Goal: Transaction & Acquisition: Book appointment/travel/reservation

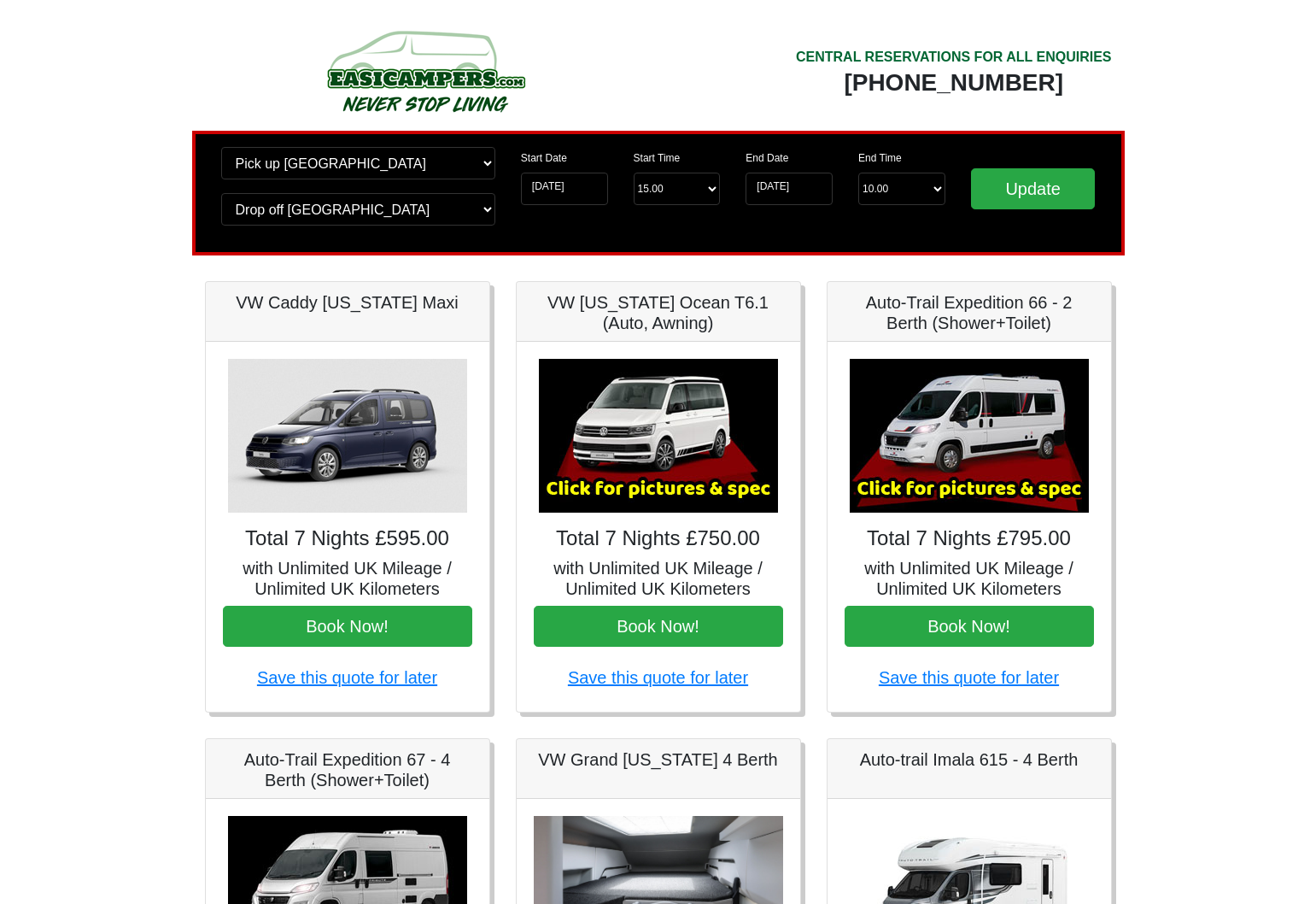
click at [1220, 533] on body "CENTRAL RESERVATIONS FOR ALL ENQUIRIES 00 44 ( 0 ) 1942 778899 Easicampers Book…" at bounding box center [658, 853] width 1316 height 1706
click at [977, 633] on button "Book Now!" at bounding box center [969, 626] width 249 height 41
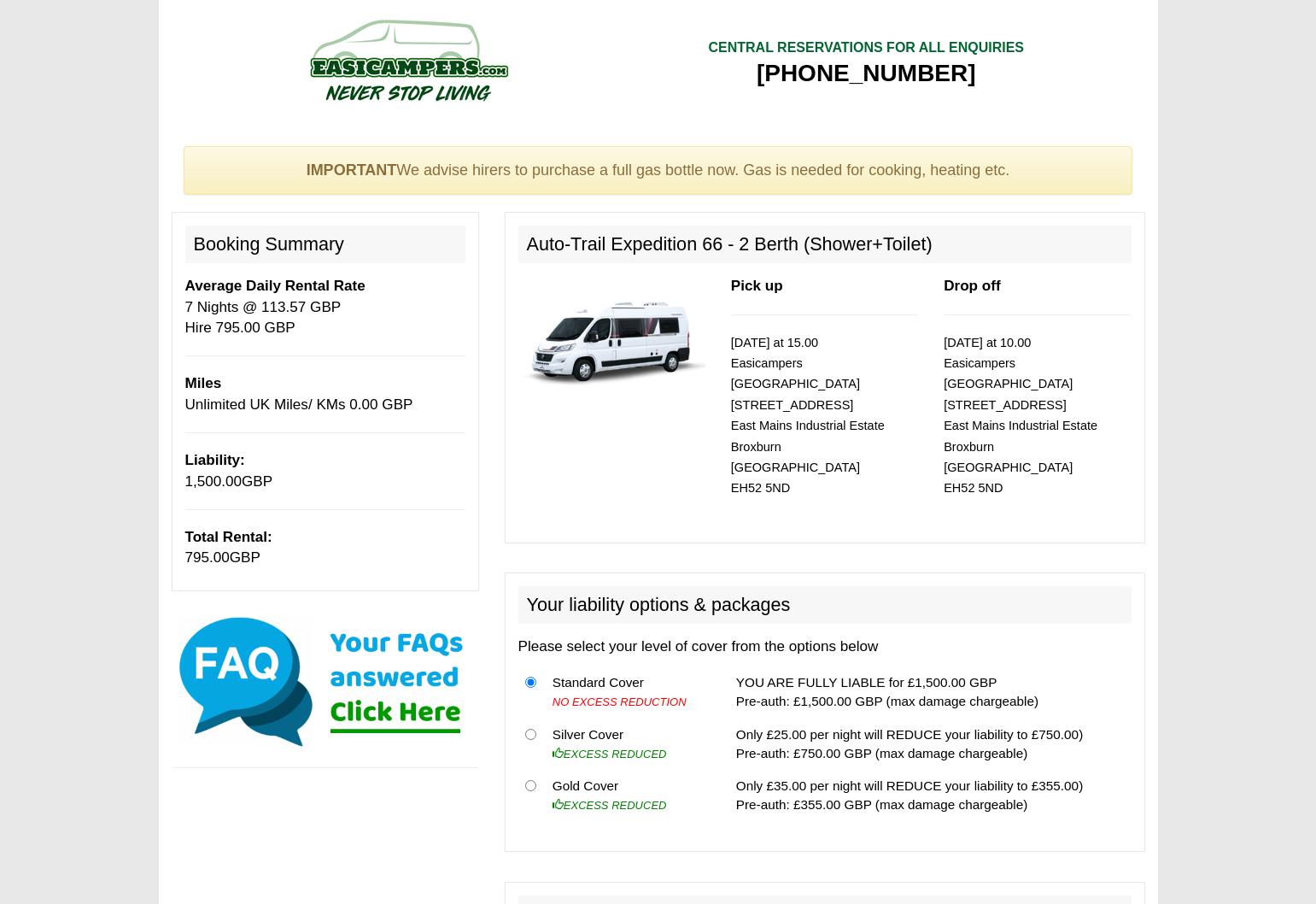
click at [360, 716] on img at bounding box center [325, 682] width 308 height 137
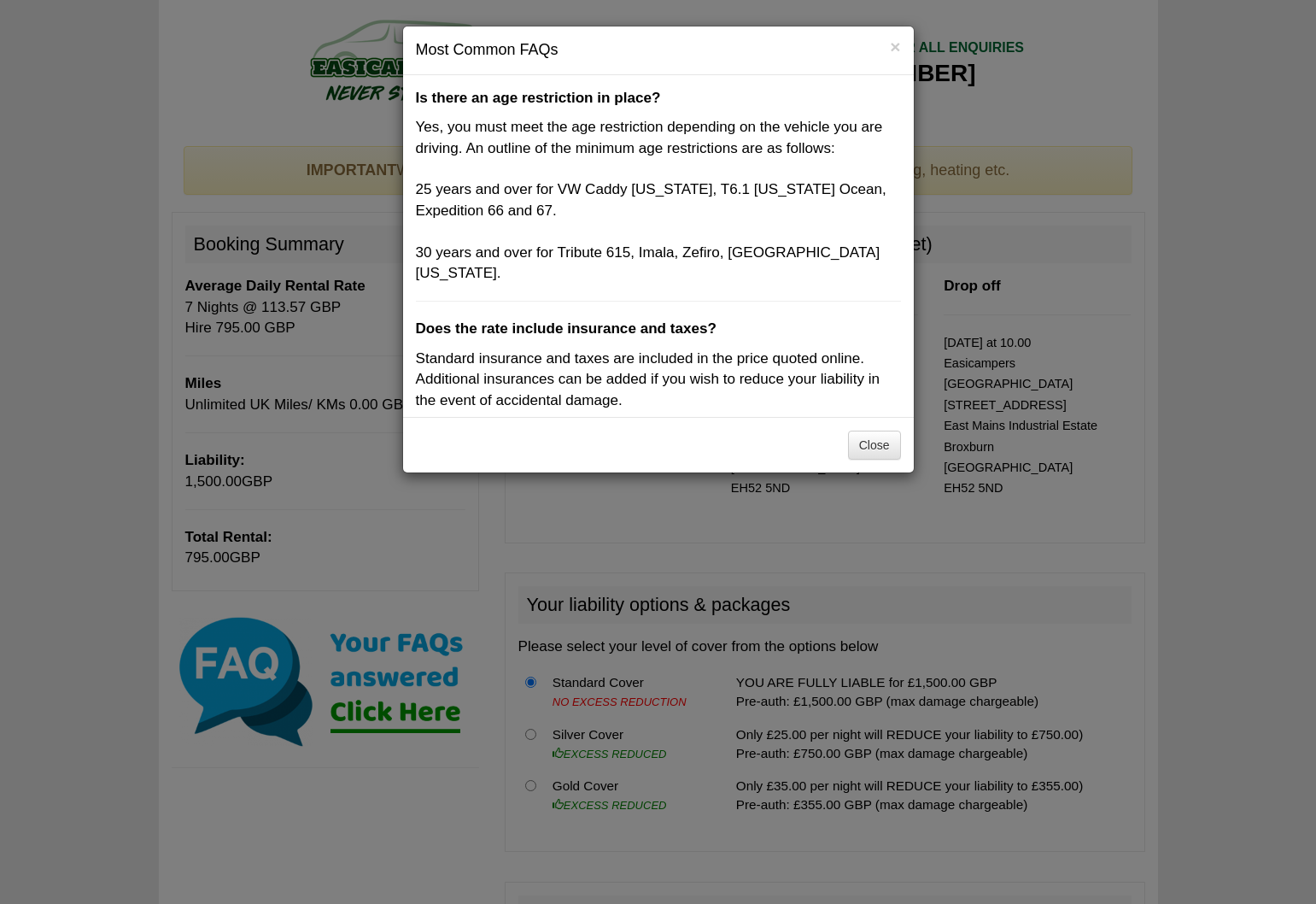
scroll to position [2650, 0]
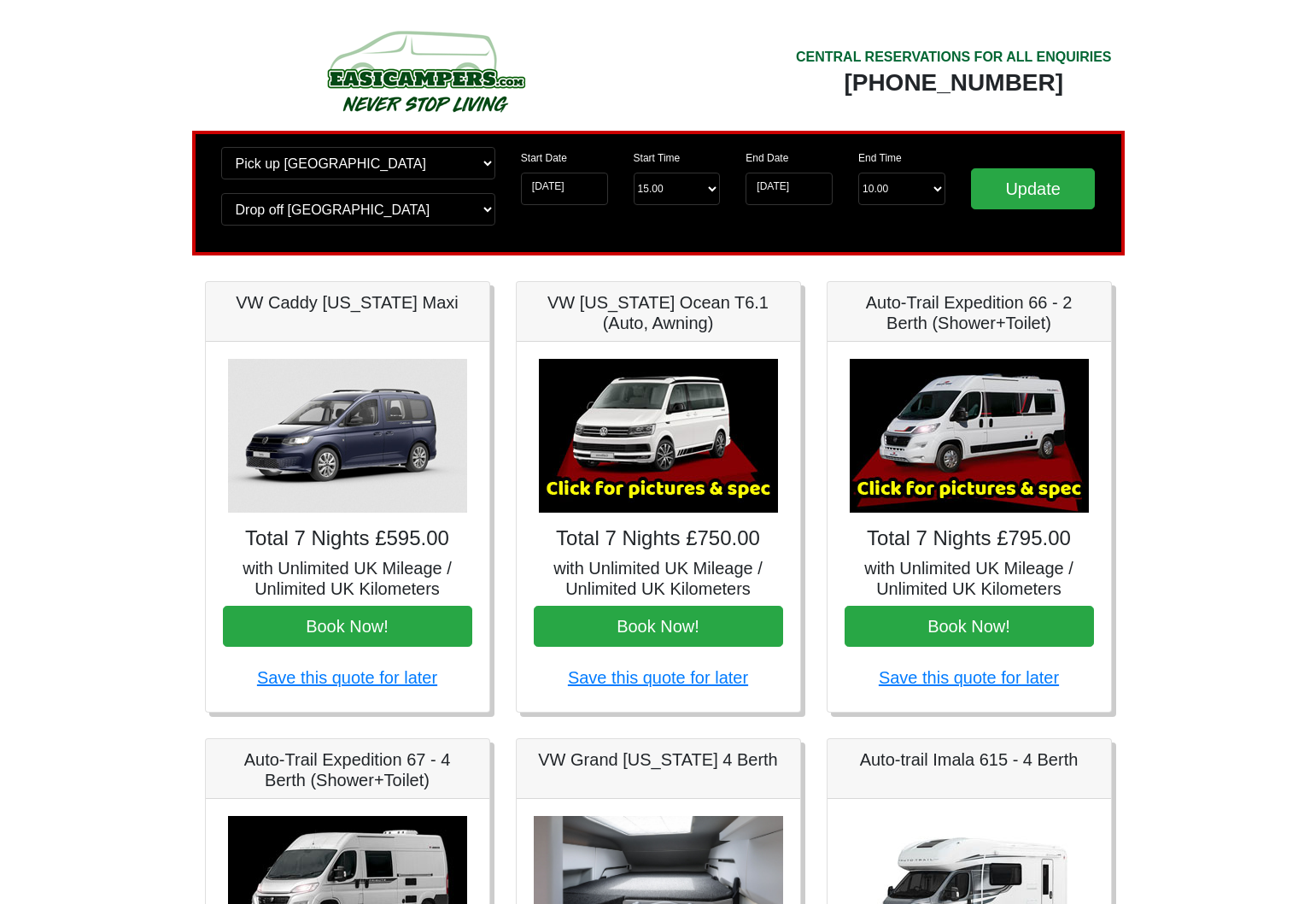
click at [957, 410] on img at bounding box center [969, 436] width 239 height 153
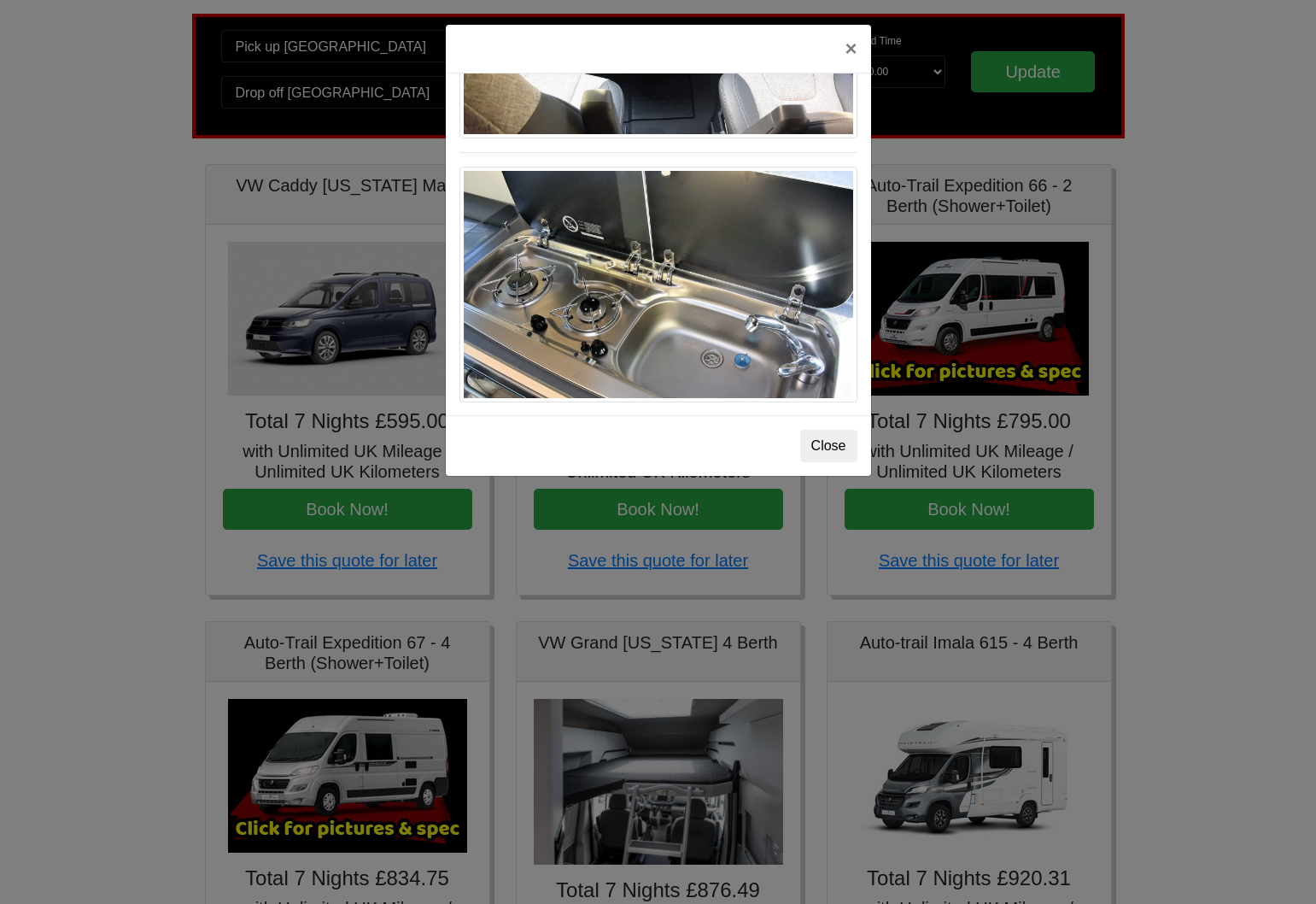
scroll to position [120, 0]
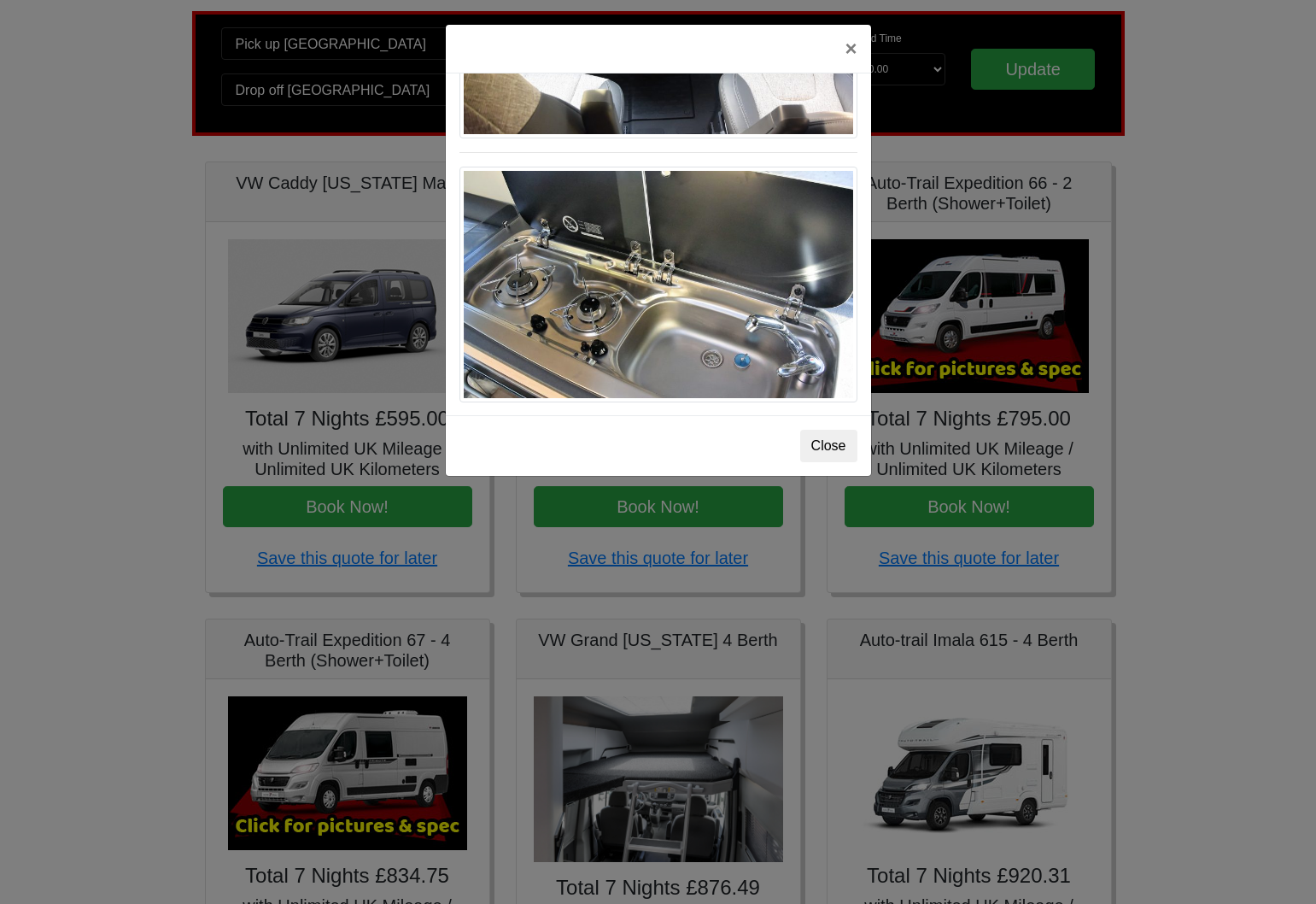
click at [818, 445] on button "Close" at bounding box center [829, 446] width 57 height 33
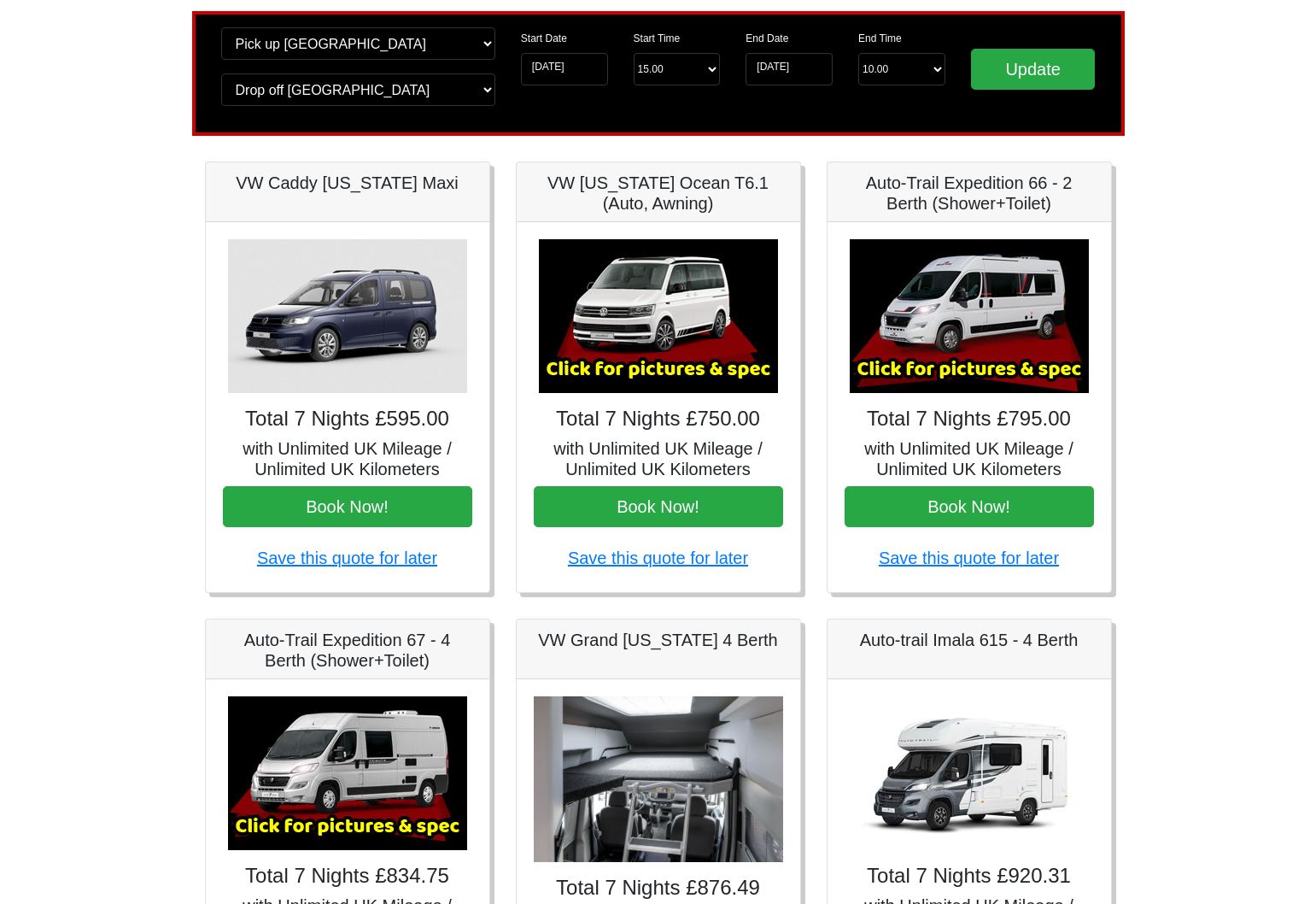
click at [932, 439] on h5 "with Unlimited UK Mileage / Unlimited UK Kilometers" at bounding box center [969, 458] width 249 height 41
click at [898, 293] on img at bounding box center [969, 316] width 239 height 153
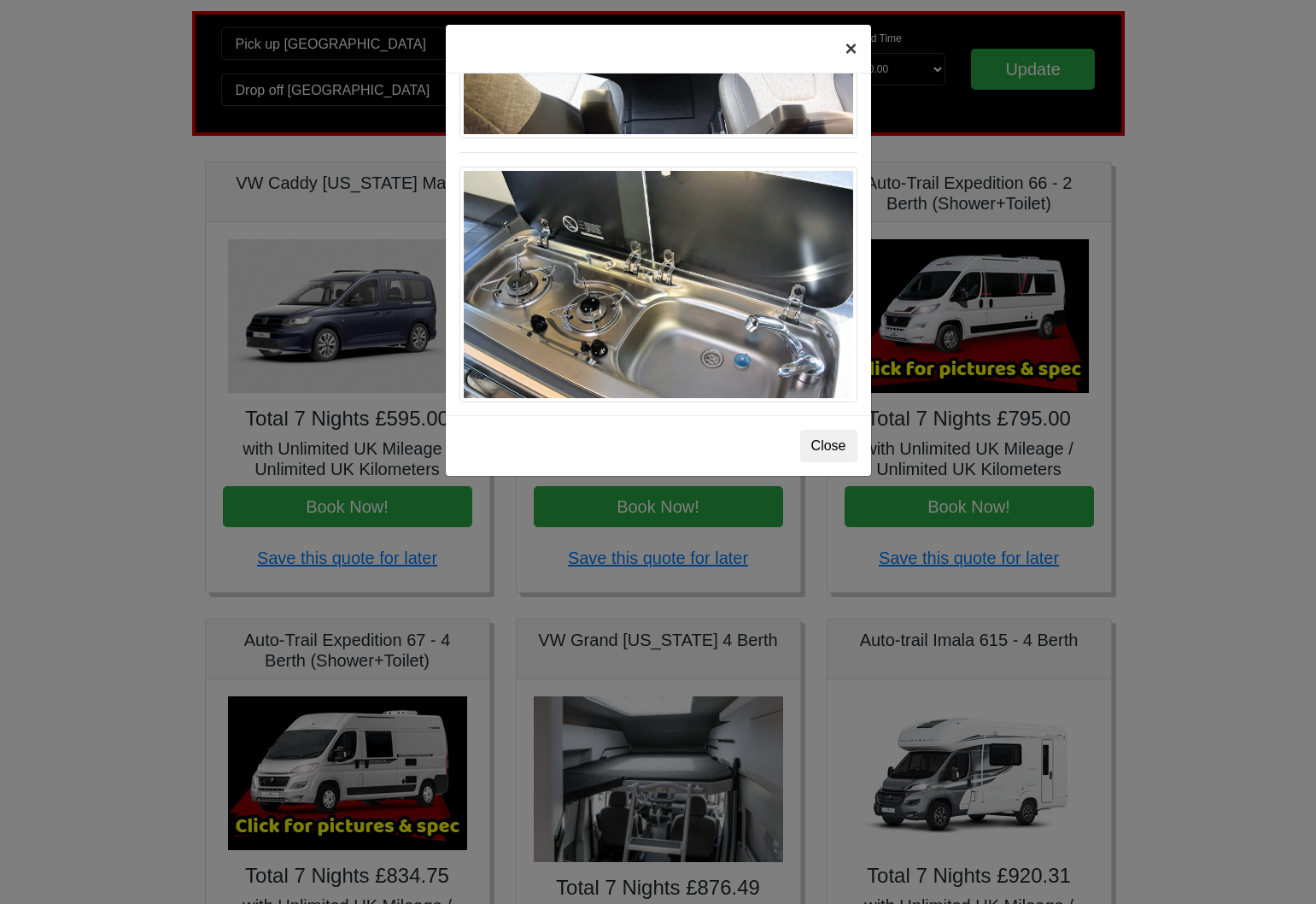
click at [843, 44] on button "×" at bounding box center [850, 49] width 39 height 48
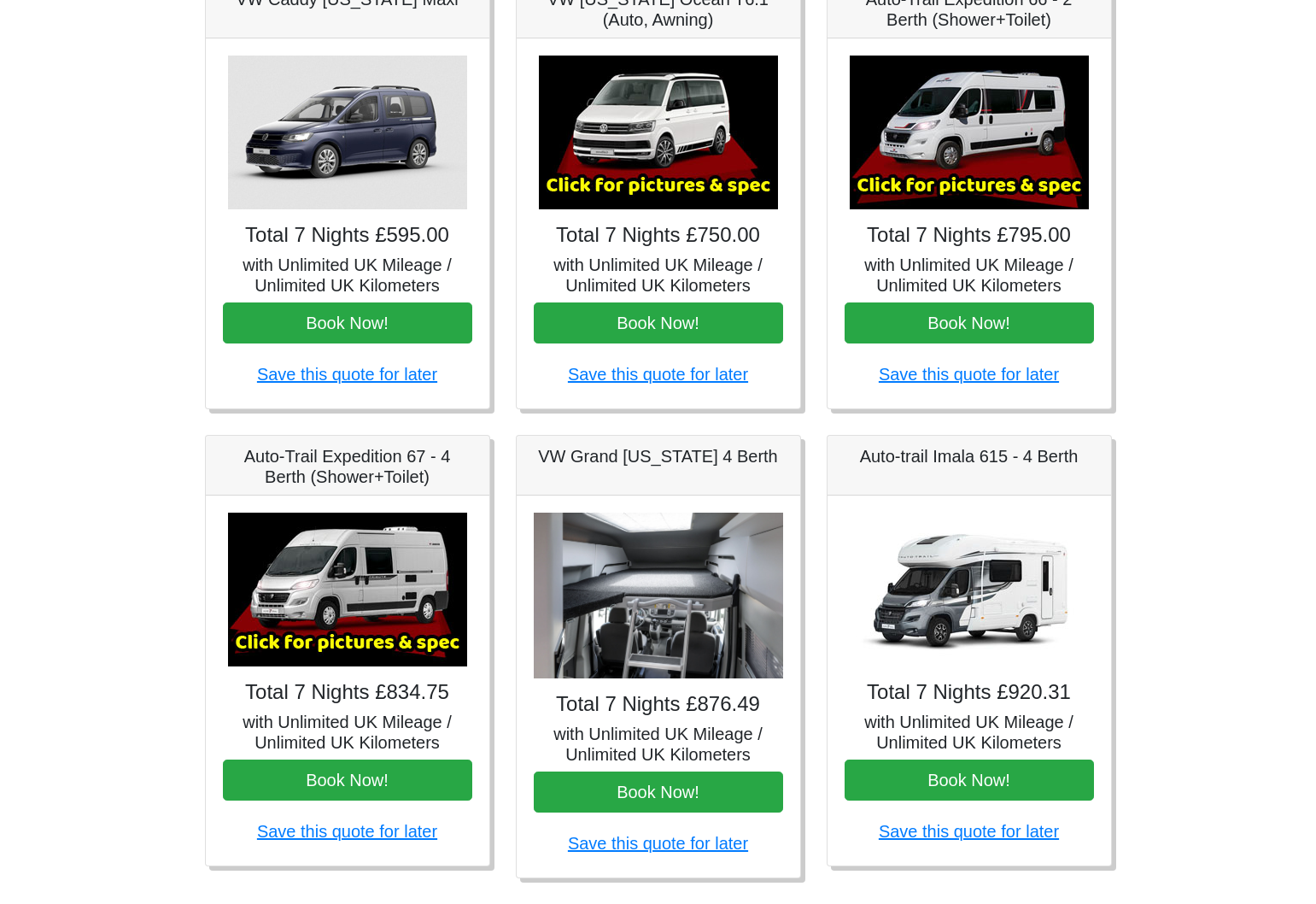
scroll to position [326, 0]
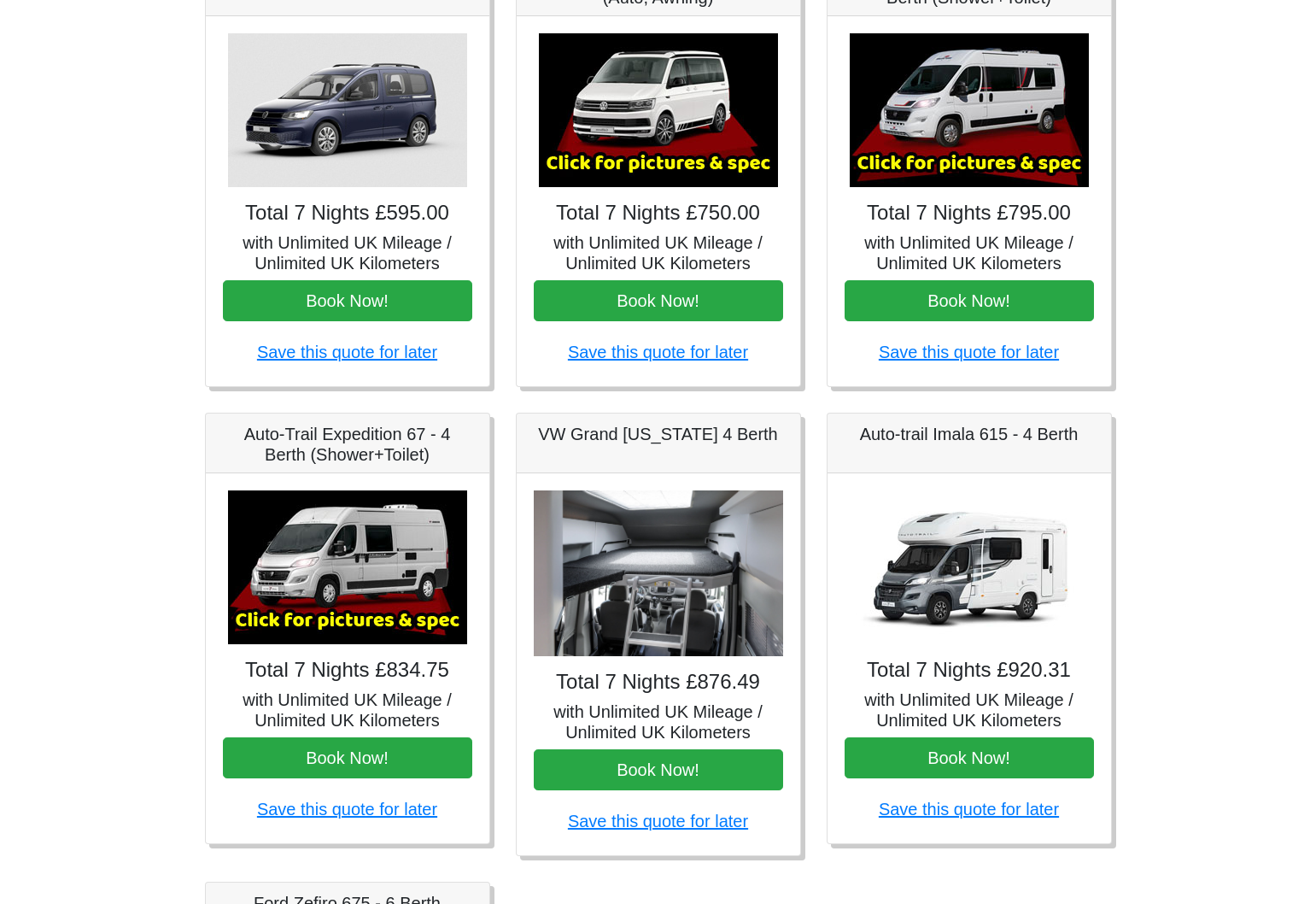
click at [664, 558] on img at bounding box center [658, 573] width 249 height 166
click at [630, 432] on h5 "VW Grand [US_STATE] 4 Berth" at bounding box center [658, 434] width 249 height 21
click at [670, 721] on h5 "with Unlimited UK Mileage / Unlimited UK Kilometers" at bounding box center [658, 722] width 249 height 41
click at [592, 430] on h5 "VW Grand [US_STATE] 4 Berth" at bounding box center [658, 434] width 249 height 21
click at [599, 695] on div "Total 7 Nights £876.49 with Unlimited UK Mileage / Unlimited UK Kilometers Book…" at bounding box center [658, 664] width 284 height 382
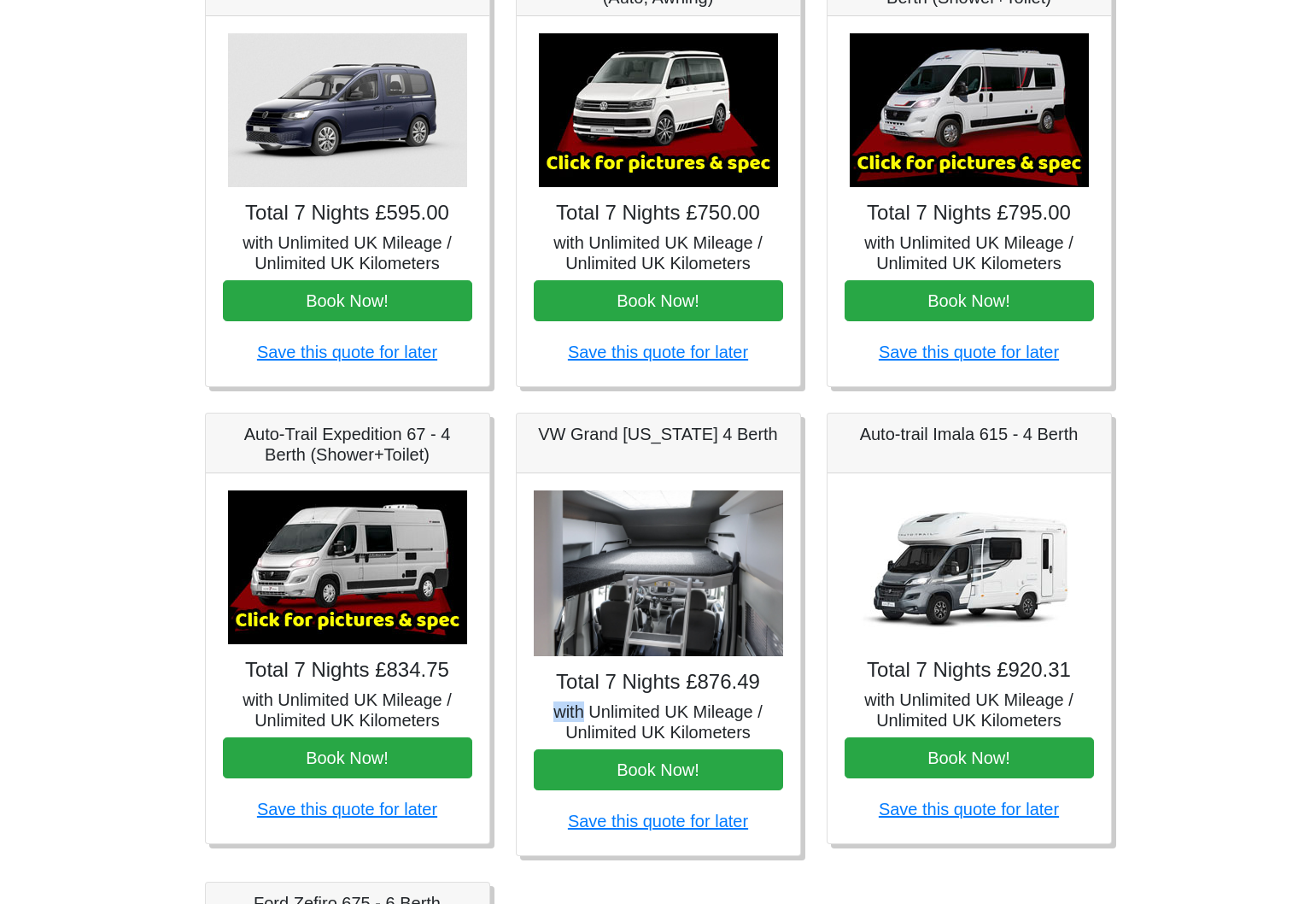
click at [599, 695] on div "Total 7 Nights £876.49 with Unlimited UK Mileage / Unlimited UK Kilometers Book…" at bounding box center [658, 664] width 284 height 382
click at [605, 713] on h5 "with Unlimited UK Mileage / Unlimited UK Kilometers" at bounding box center [658, 722] width 249 height 41
click at [668, 752] on button "Book Now!" at bounding box center [658, 769] width 249 height 41
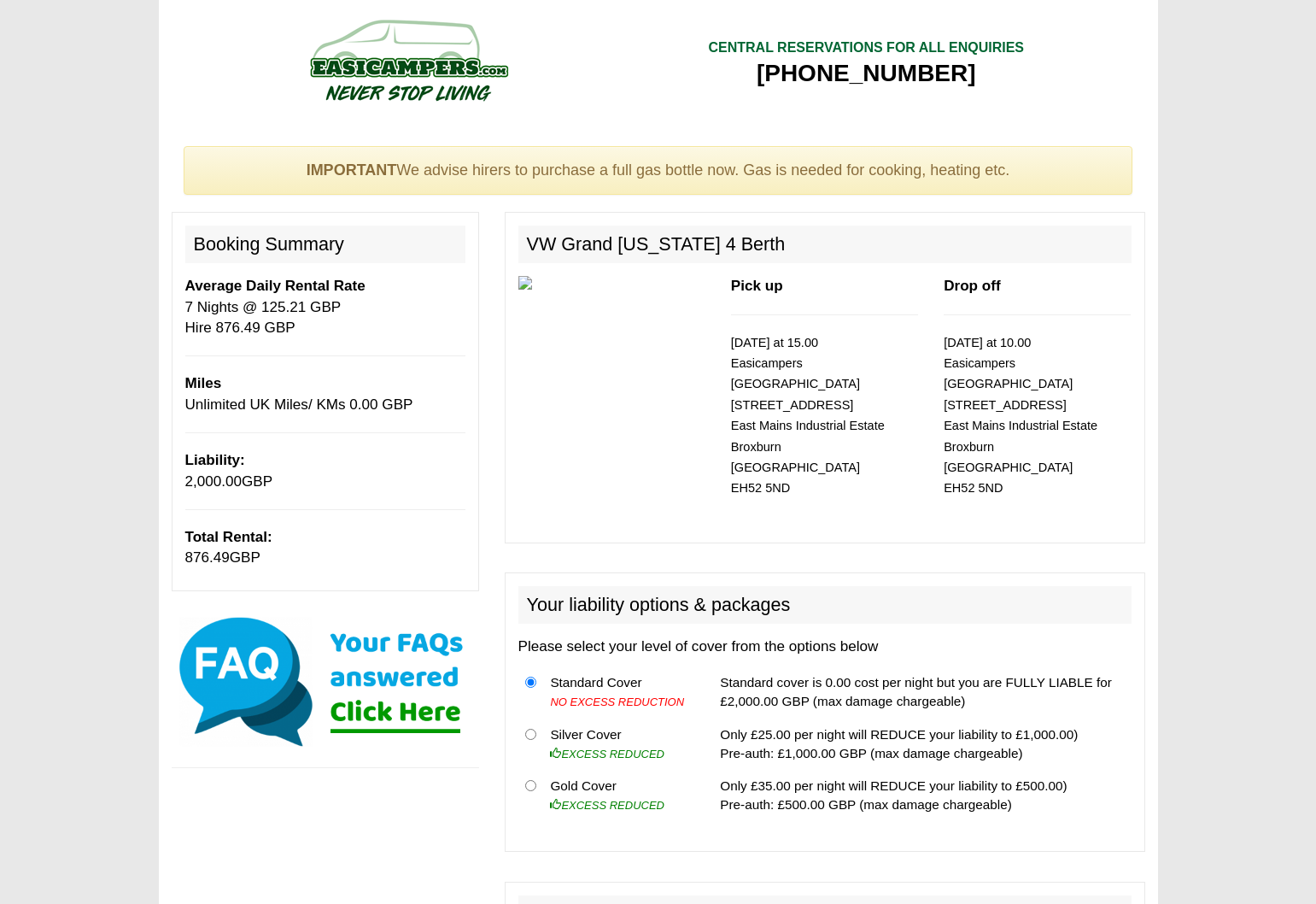
click at [394, 713] on img at bounding box center [325, 682] width 308 height 137
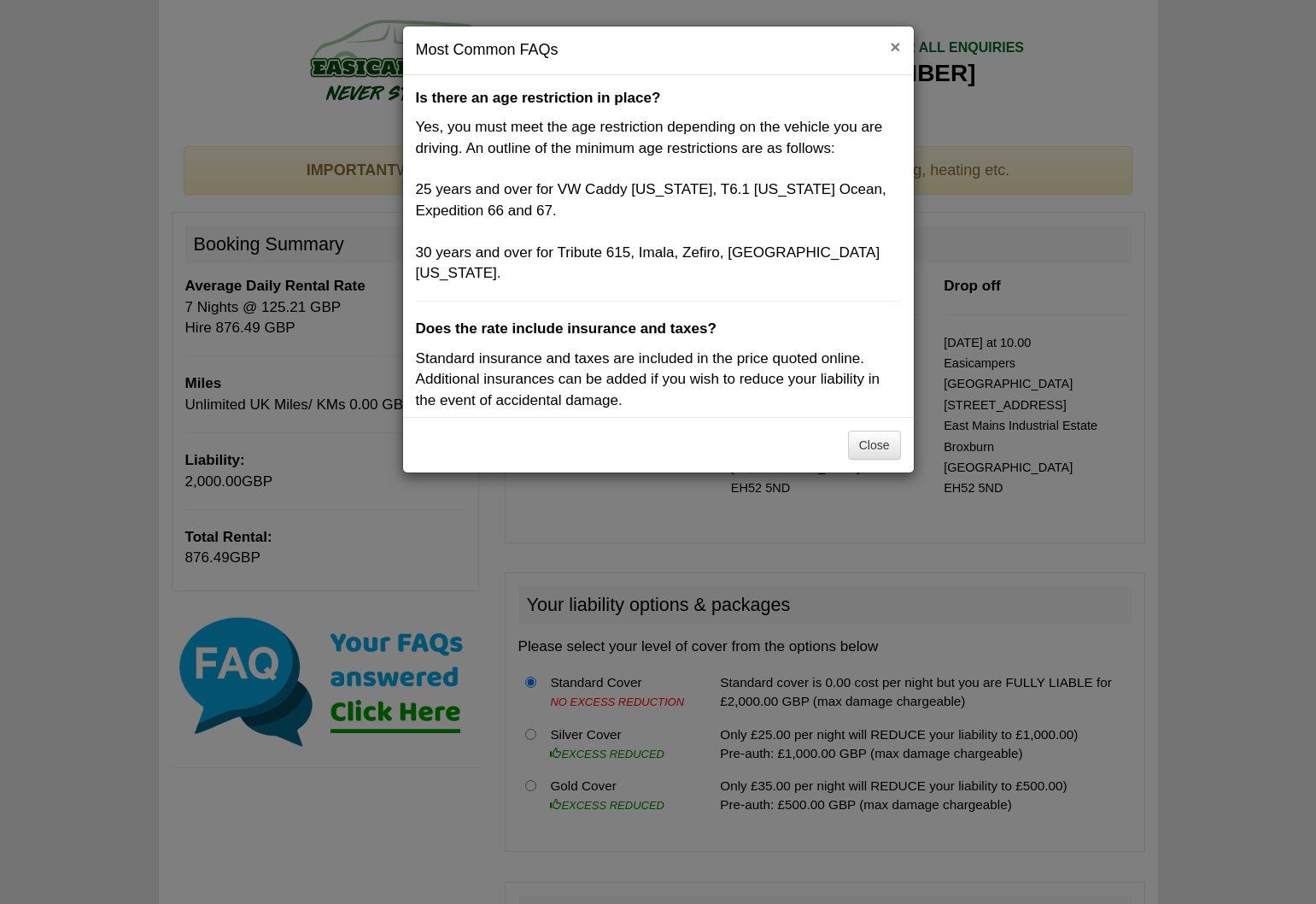
scroll to position [2, 0]
click at [891, 45] on button "×" at bounding box center [896, 47] width 10 height 18
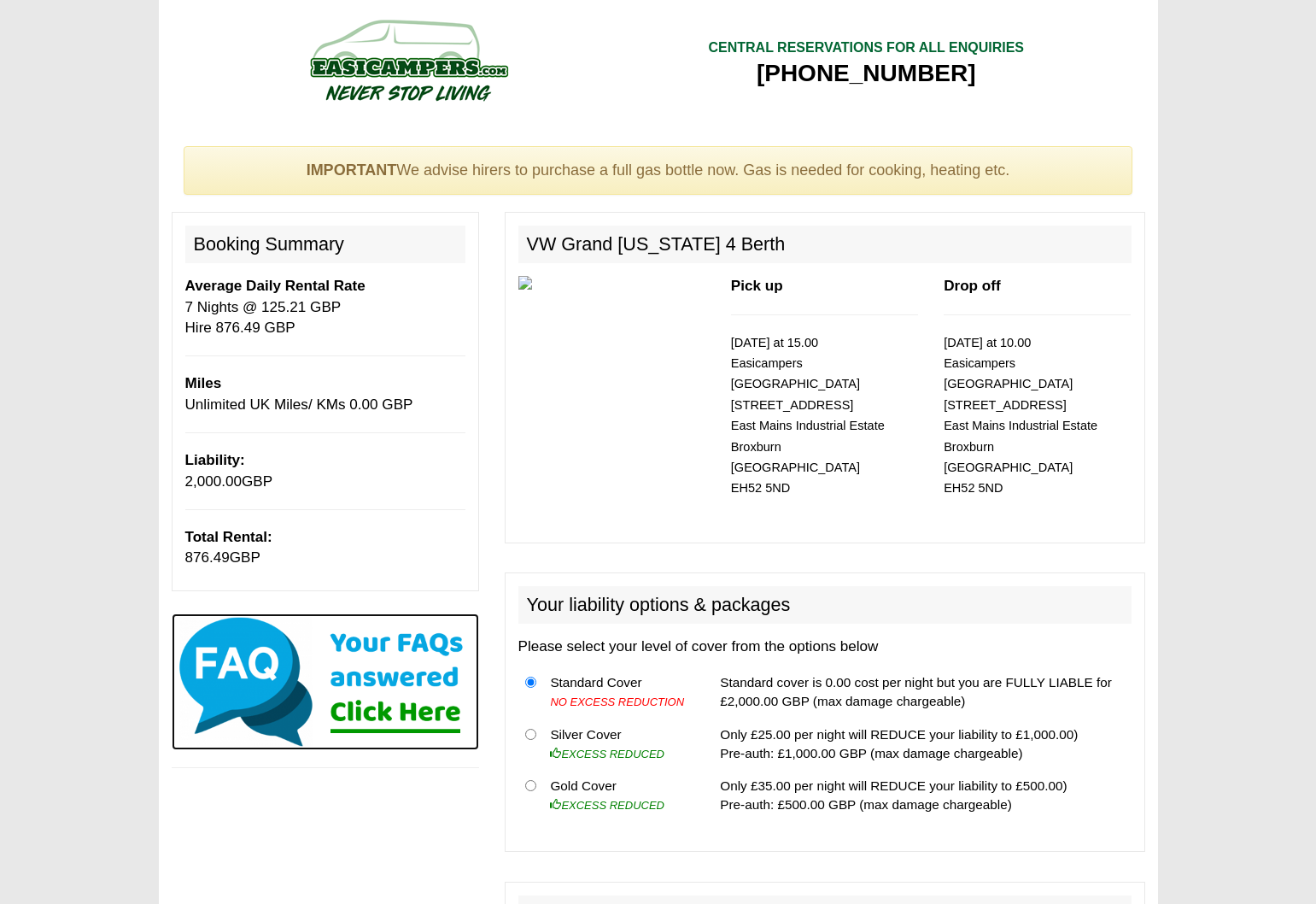
scroll to position [0, 0]
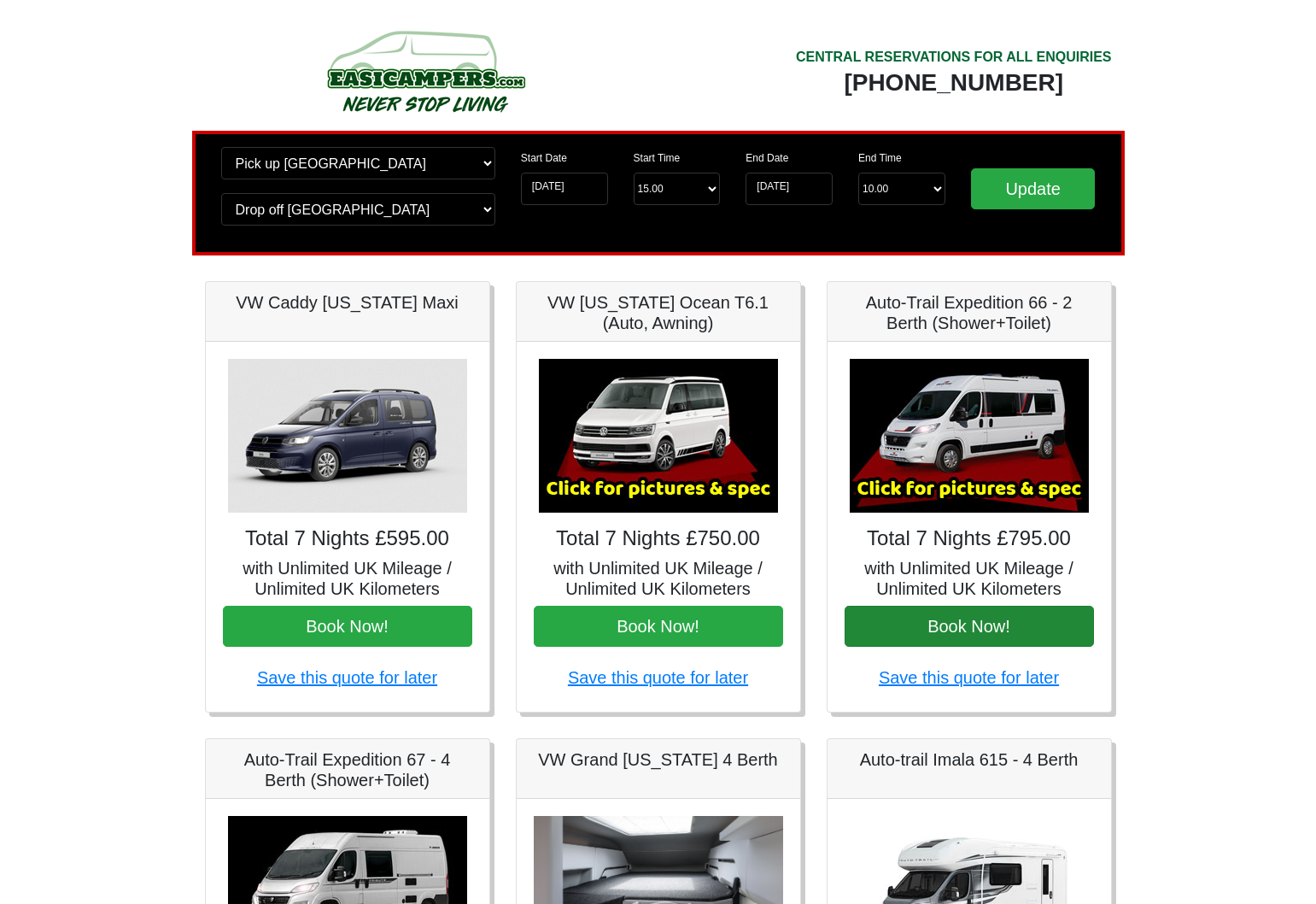
click at [968, 632] on button "Book Now!" at bounding box center [969, 626] width 249 height 41
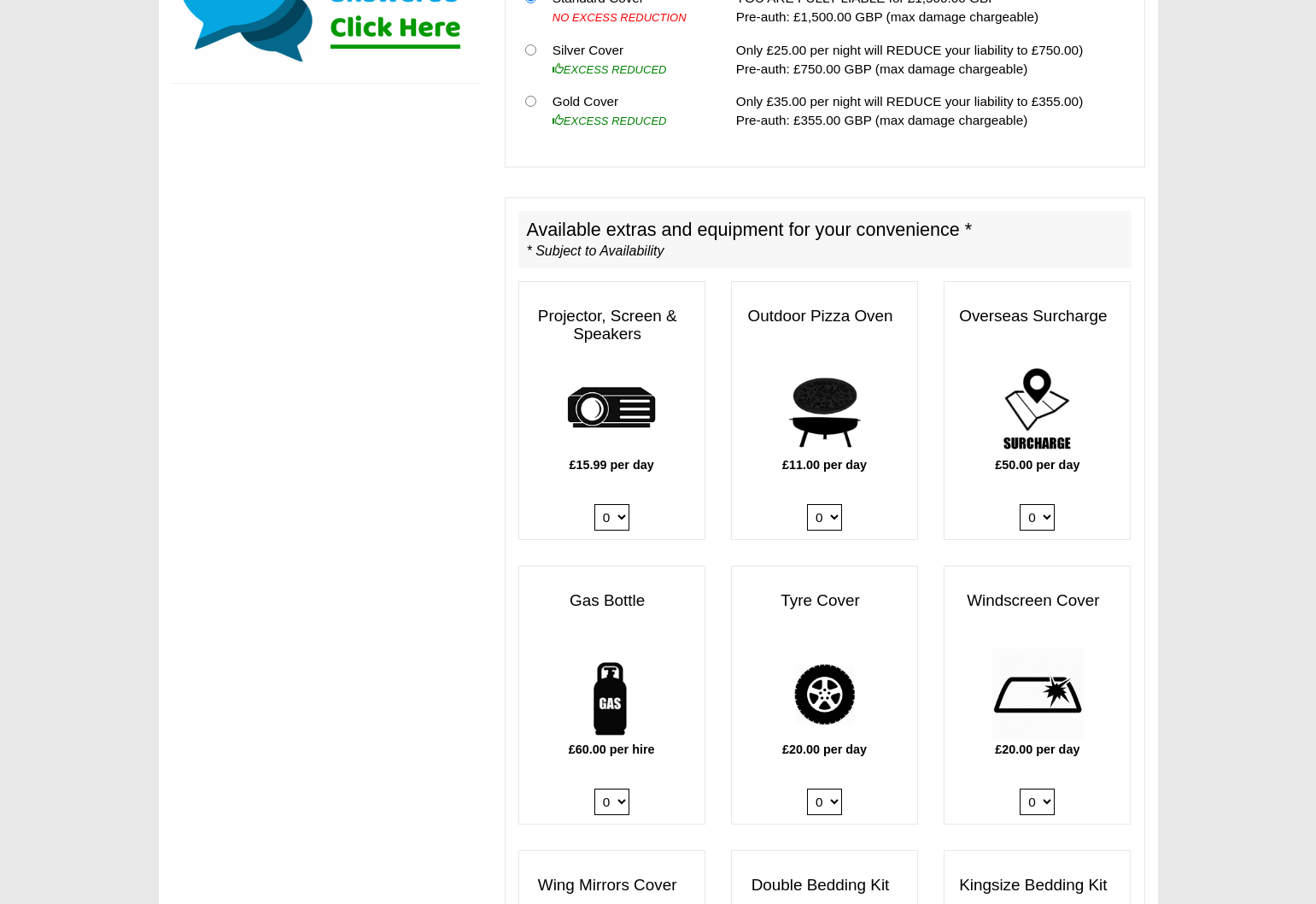
scroll to position [765, 0]
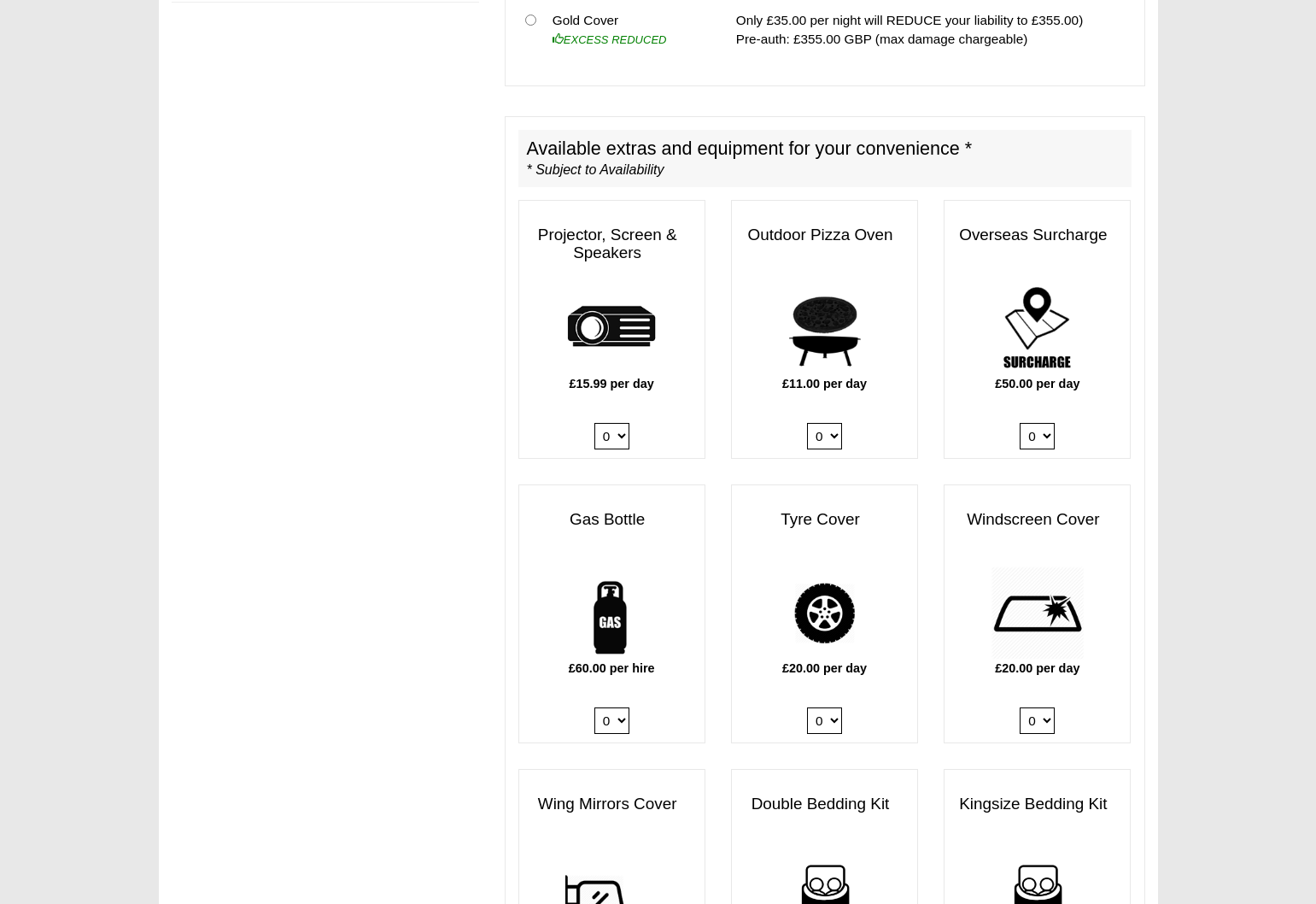
select select "Gas Bottle x QTY 1 @ 60.00 GBP per hire."
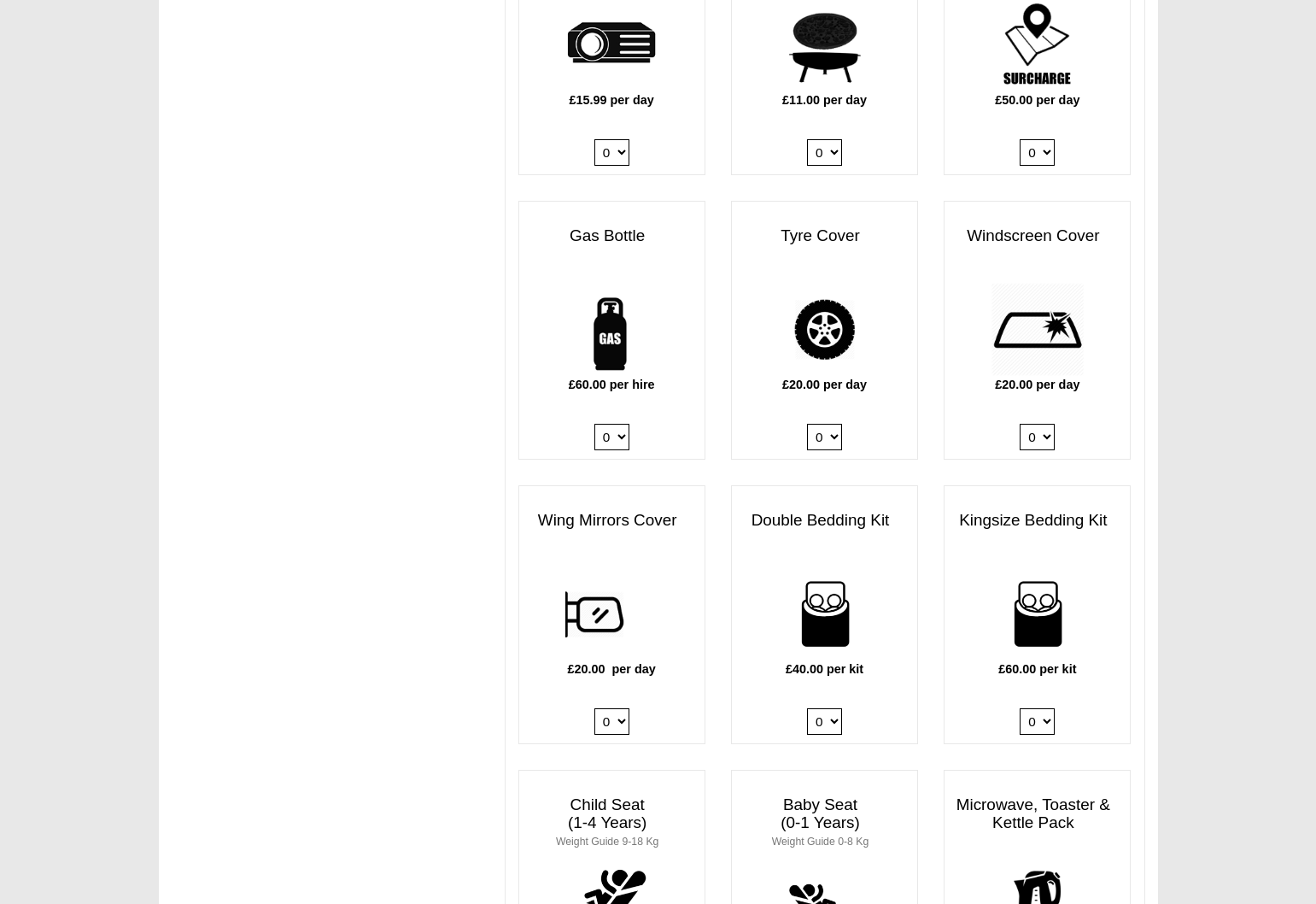
scroll to position [1051, 0]
select select "Kingsize Bedding Kit x QTY 1 @ 60.00 GBP per kit."
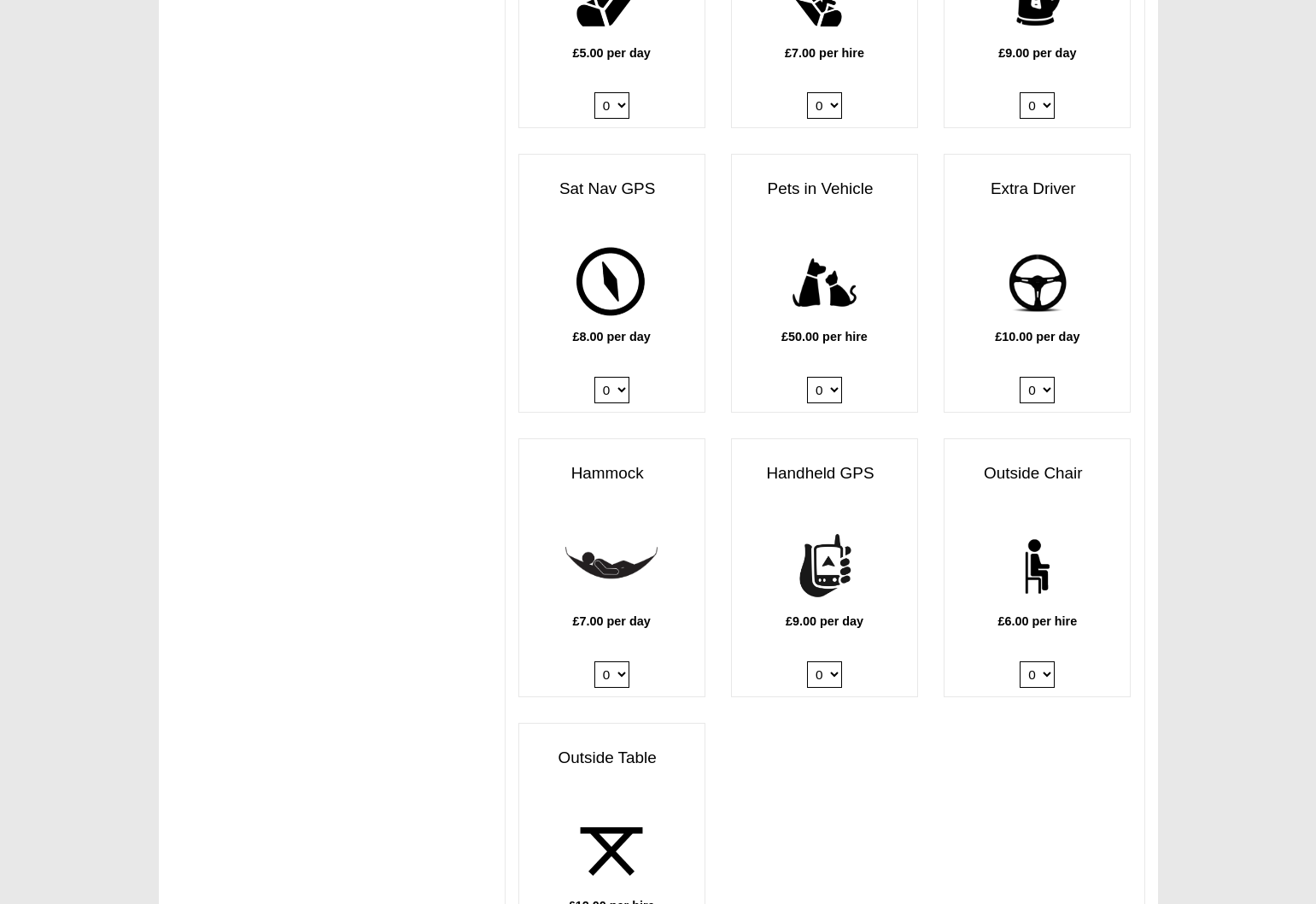
scroll to position [1951, 0]
select select "Outside Chair x QTY 2 @ 6.00 GBP per hire."
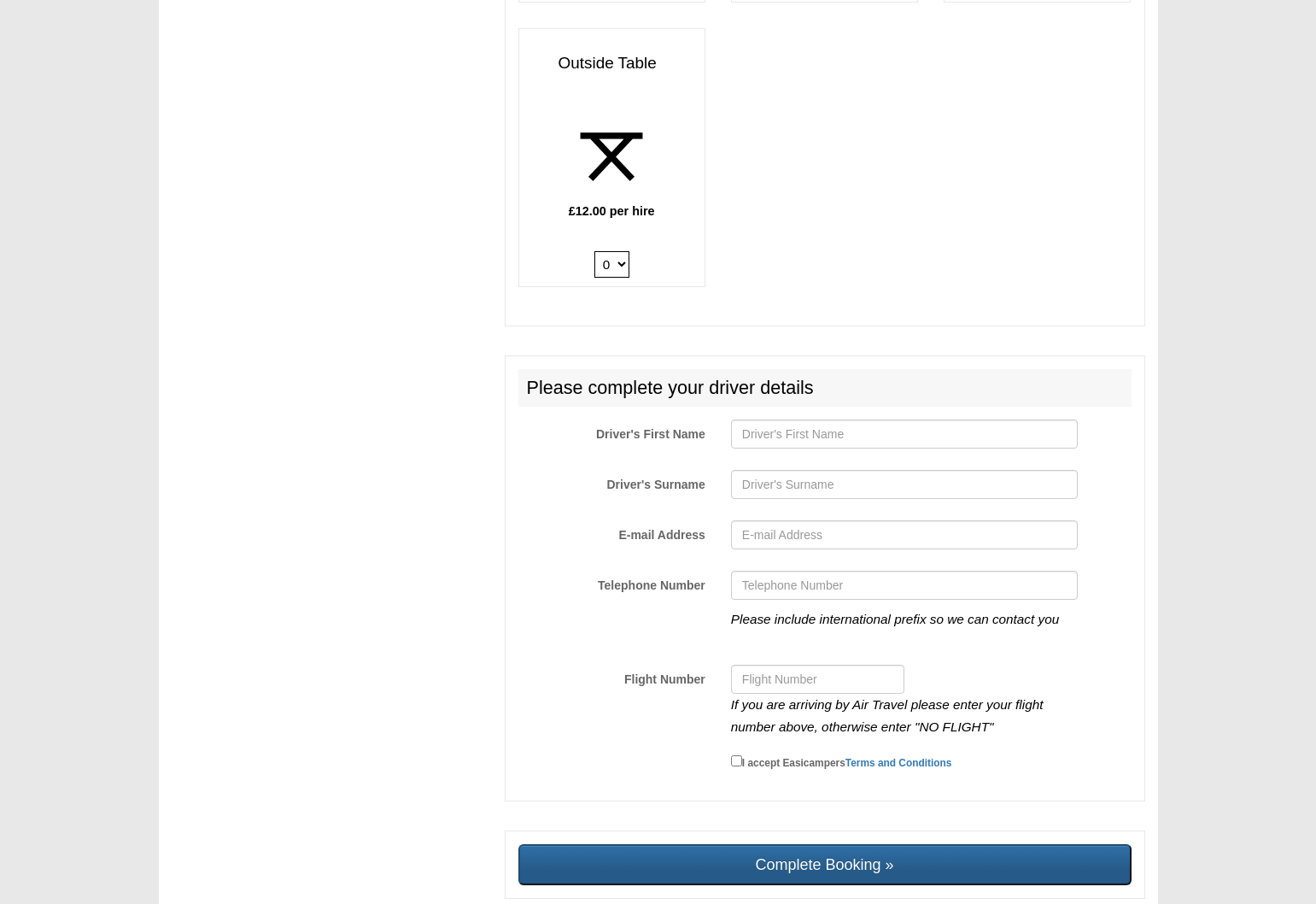
scroll to position [2650, 0]
